Goal: Task Accomplishment & Management: Manage account settings

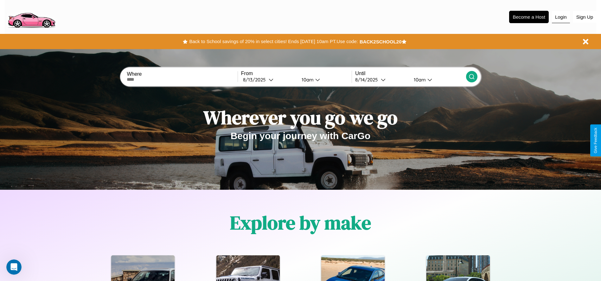
click at [561, 17] on button "Login" at bounding box center [561, 17] width 18 height 12
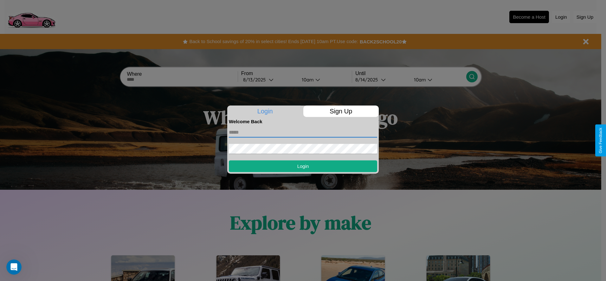
click at [303, 132] on input "text" at bounding box center [303, 132] width 148 height 10
type input "**********"
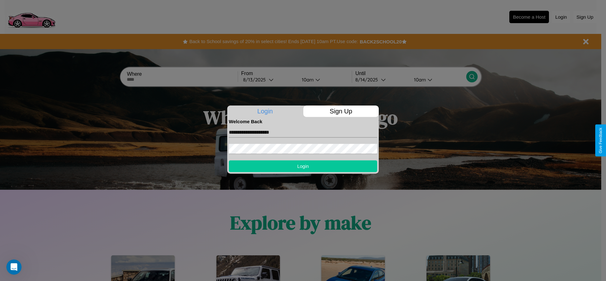
click at [303, 166] on button "Login" at bounding box center [303, 166] width 148 height 12
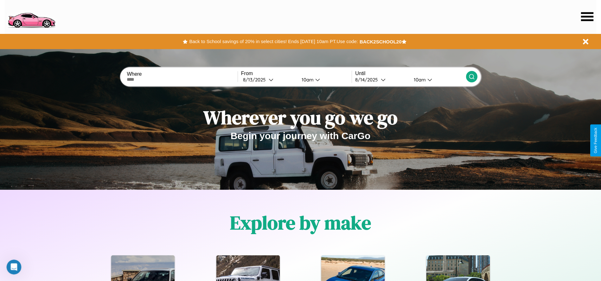
scroll to position [132, 0]
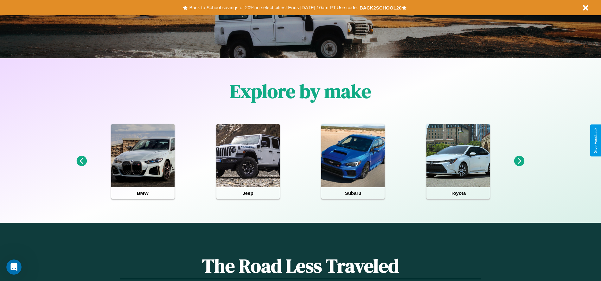
click at [519, 161] on icon at bounding box center [519, 161] width 10 height 10
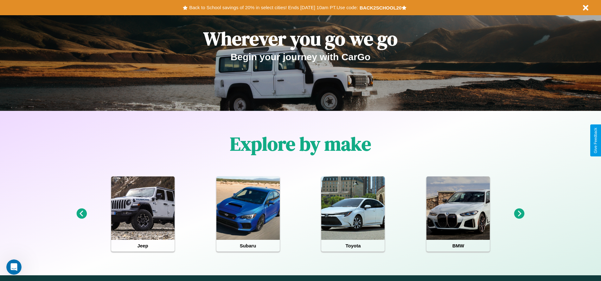
scroll to position [0, 0]
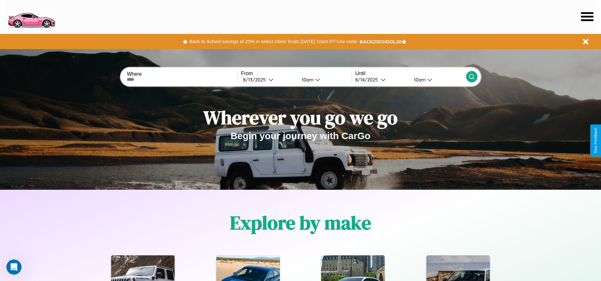
click at [587, 16] on icon at bounding box center [587, 16] width 12 height 9
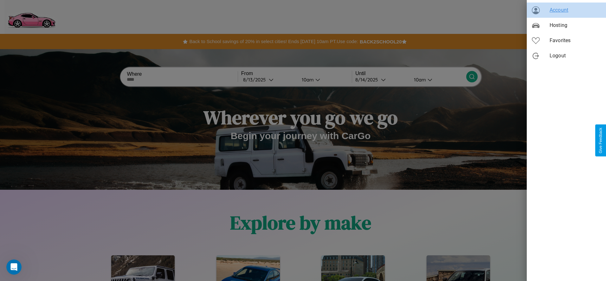
click at [566, 10] on span "Account" at bounding box center [575, 10] width 51 height 8
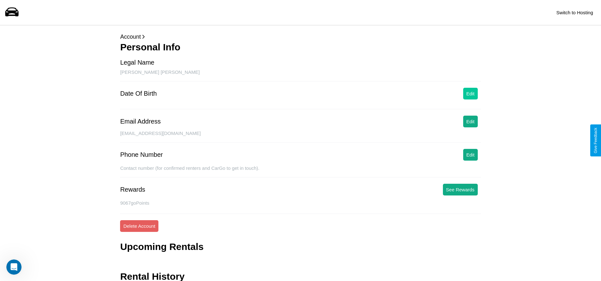
click at [470, 93] on button "Edit" at bounding box center [470, 94] width 15 height 12
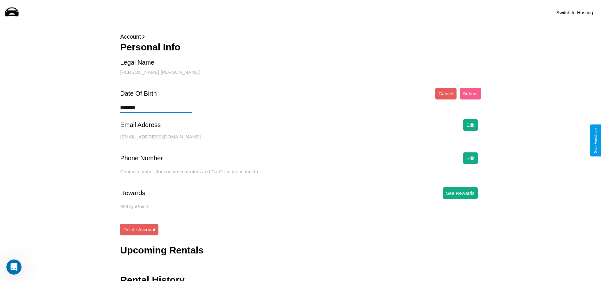
type input "*********"
